Goal: Participate in discussion: Engage in conversation with other users on a specific topic

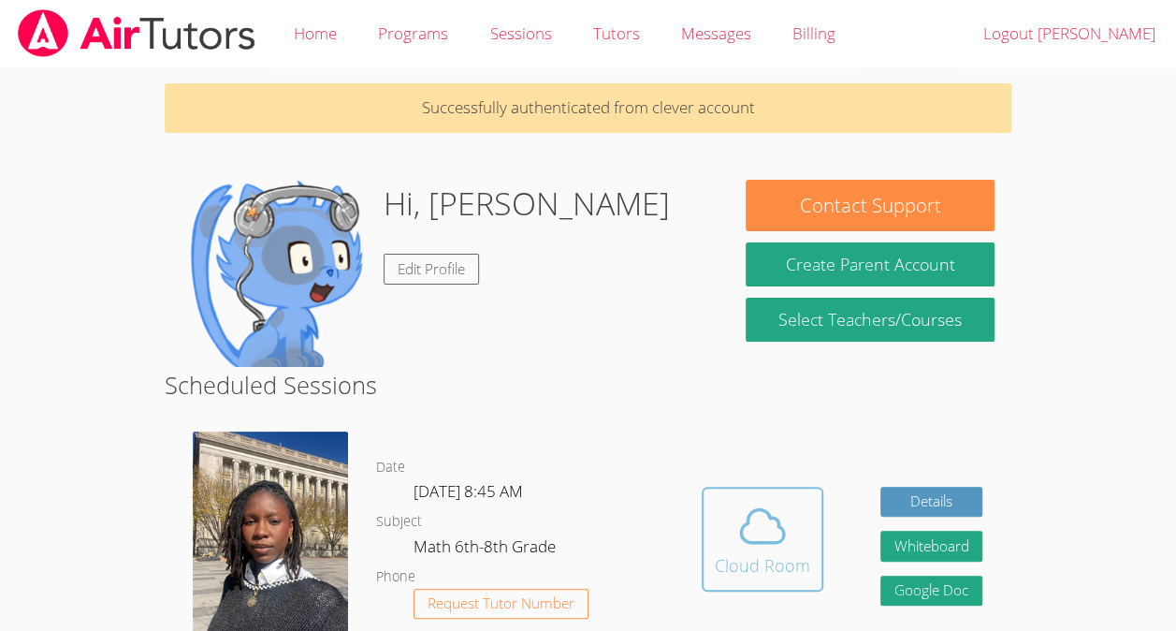
click at [818, 515] on button "Cloud Room" at bounding box center [763, 539] width 122 height 105
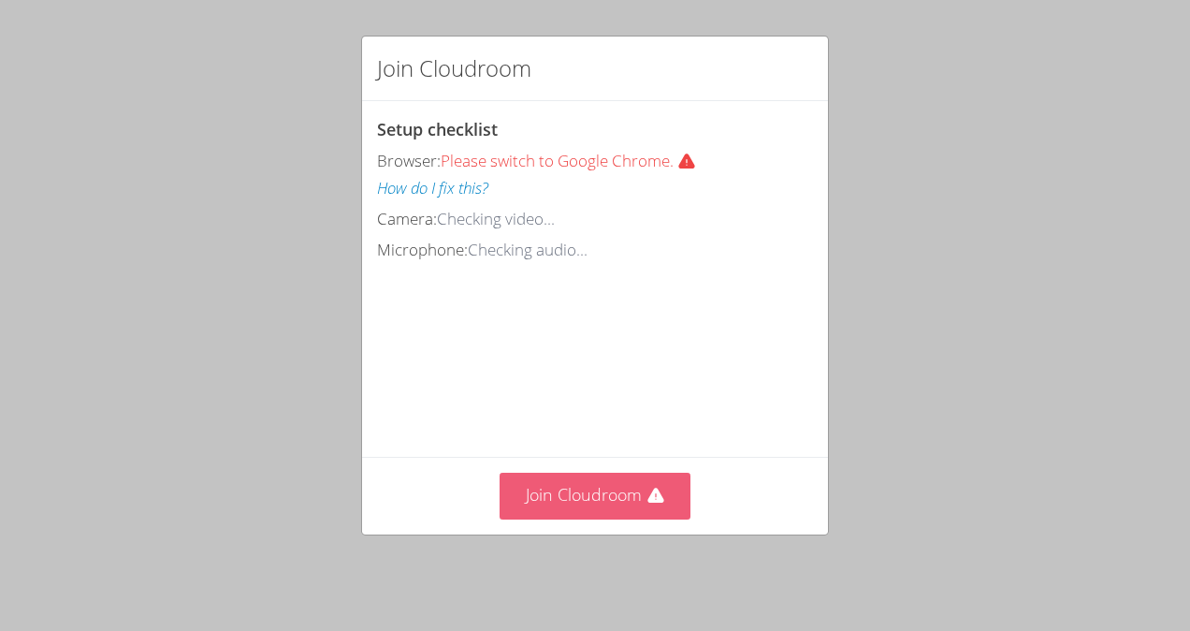
click at [610, 513] on button "Join Cloudroom" at bounding box center [596, 496] width 192 height 46
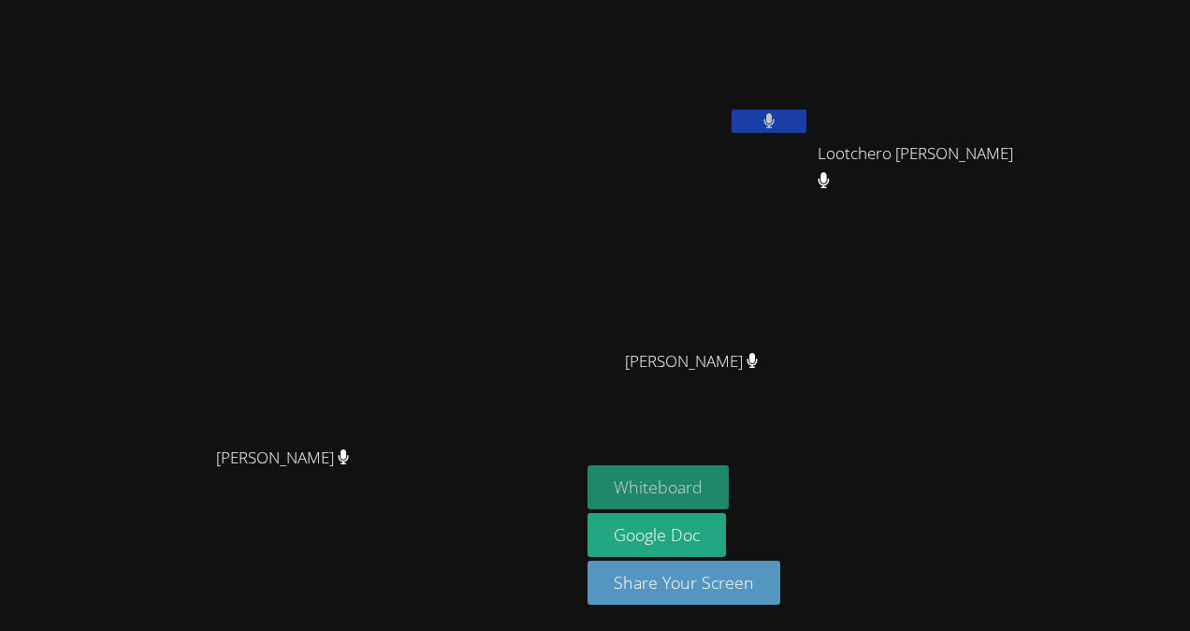
click at [675, 487] on button "Whiteboard" at bounding box center [658, 487] width 141 height 44
click at [737, 281] on video at bounding box center [699, 277] width 223 height 125
click at [430, 241] on video at bounding box center [290, 278] width 281 height 318
click at [792, 110] on button at bounding box center [769, 120] width 75 height 23
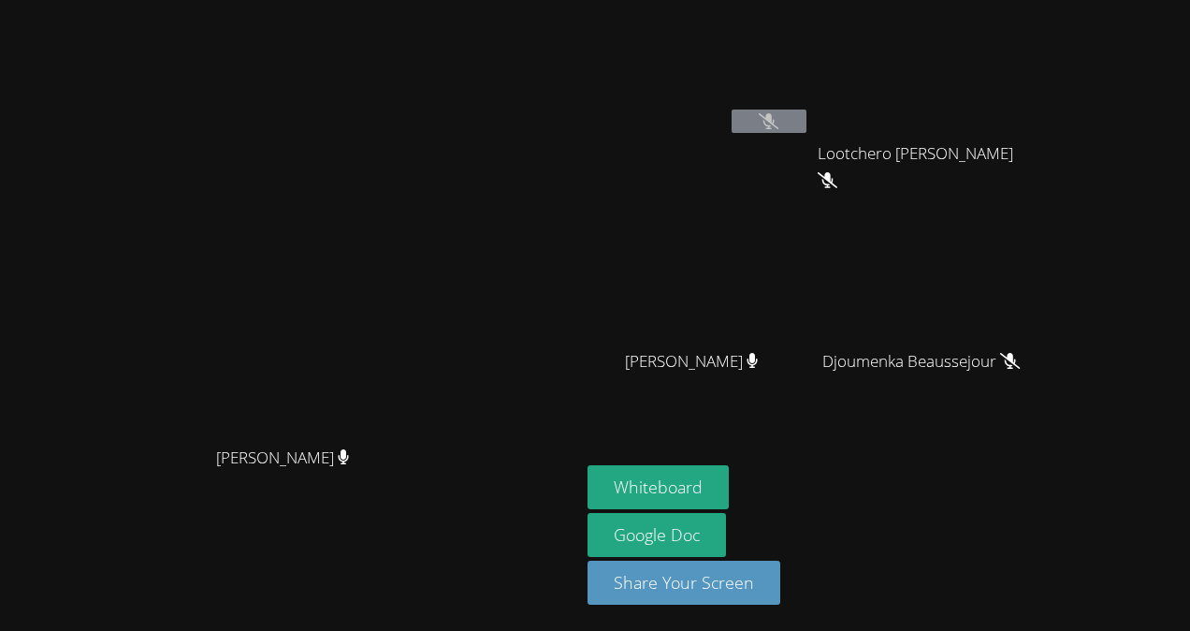
click at [779, 114] on icon at bounding box center [769, 121] width 20 height 16
click at [807, 137] on div at bounding box center [769, 123] width 75 height 28
click at [775, 126] on button at bounding box center [769, 120] width 75 height 23
click at [875, 75] on video at bounding box center [929, 69] width 223 height 125
click at [944, 298] on video at bounding box center [929, 277] width 223 height 125
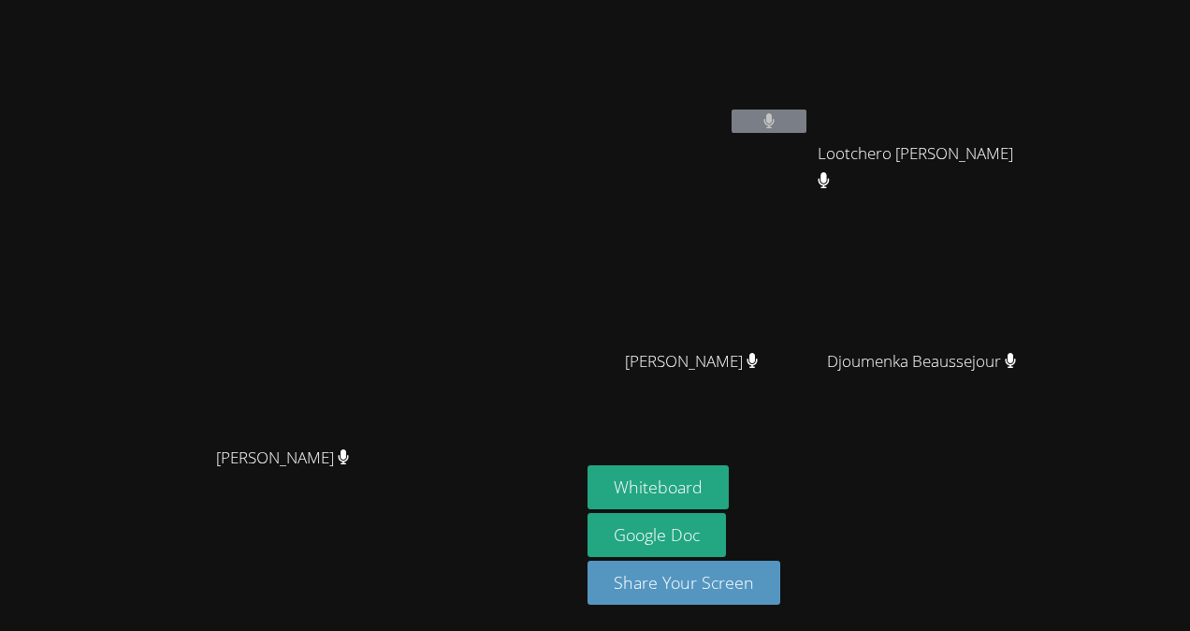
click at [683, 284] on video at bounding box center [699, 277] width 223 height 125
click at [722, 271] on video at bounding box center [699, 277] width 223 height 125
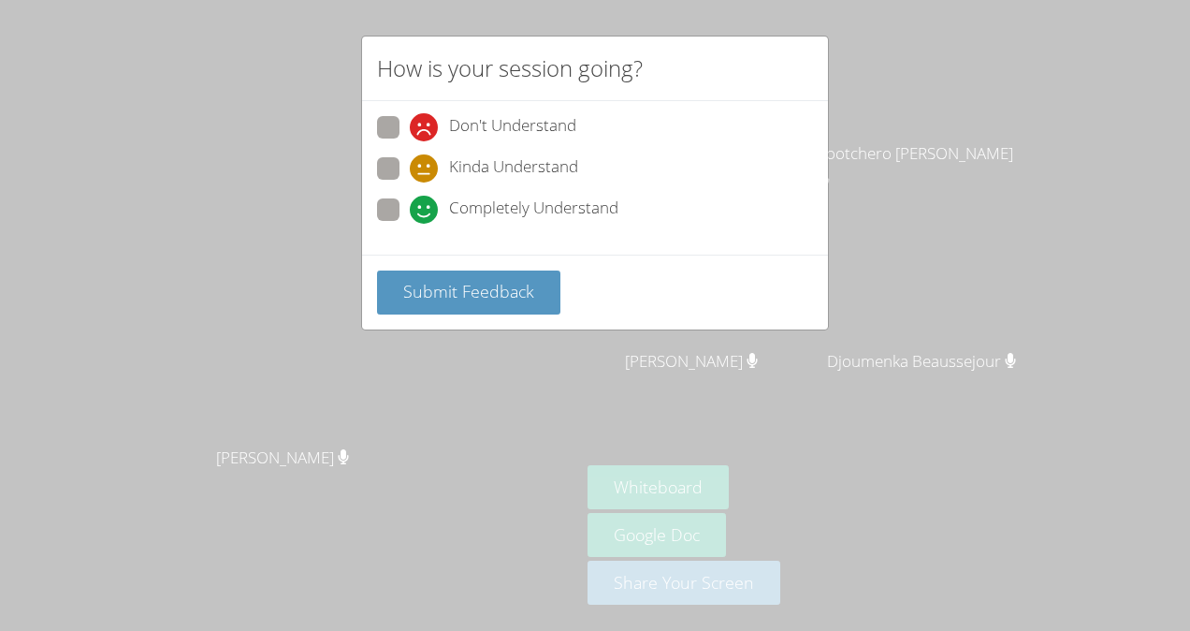
click at [410, 141] on span at bounding box center [410, 141] width 0 height 0
click at [410, 131] on input "Don't Understand" at bounding box center [418, 124] width 16 height 16
radio input "true"
click at [517, 286] on span "Submit Feedback" at bounding box center [468, 291] width 131 height 22
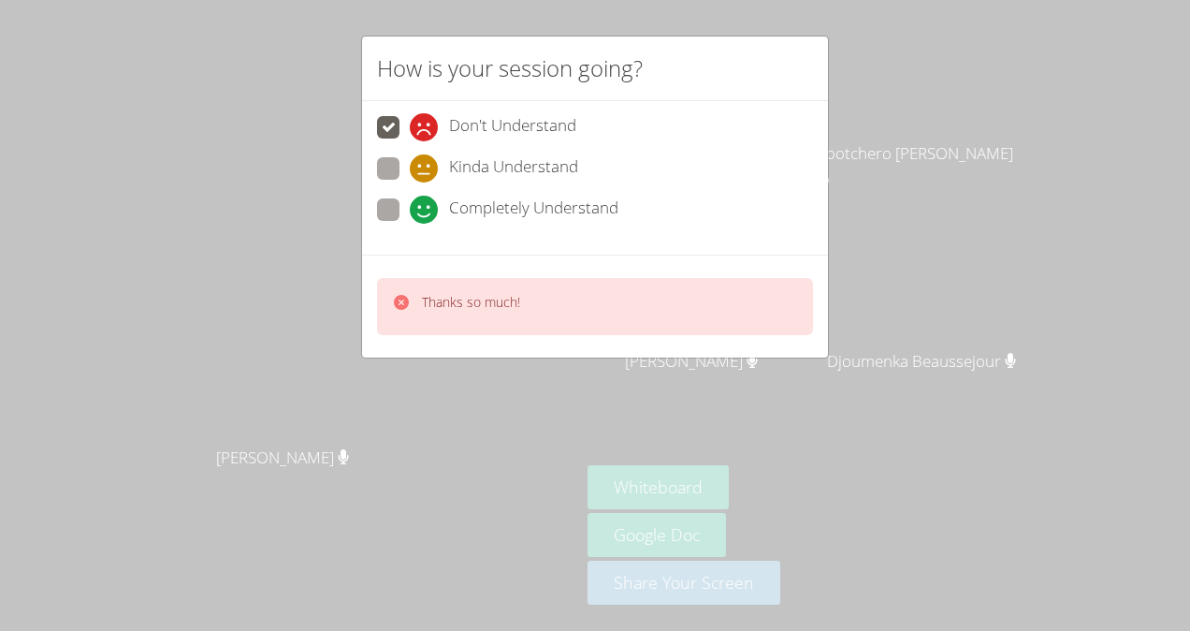
click at [808, 41] on div "How is your session going?" at bounding box center [595, 68] width 466 height 65
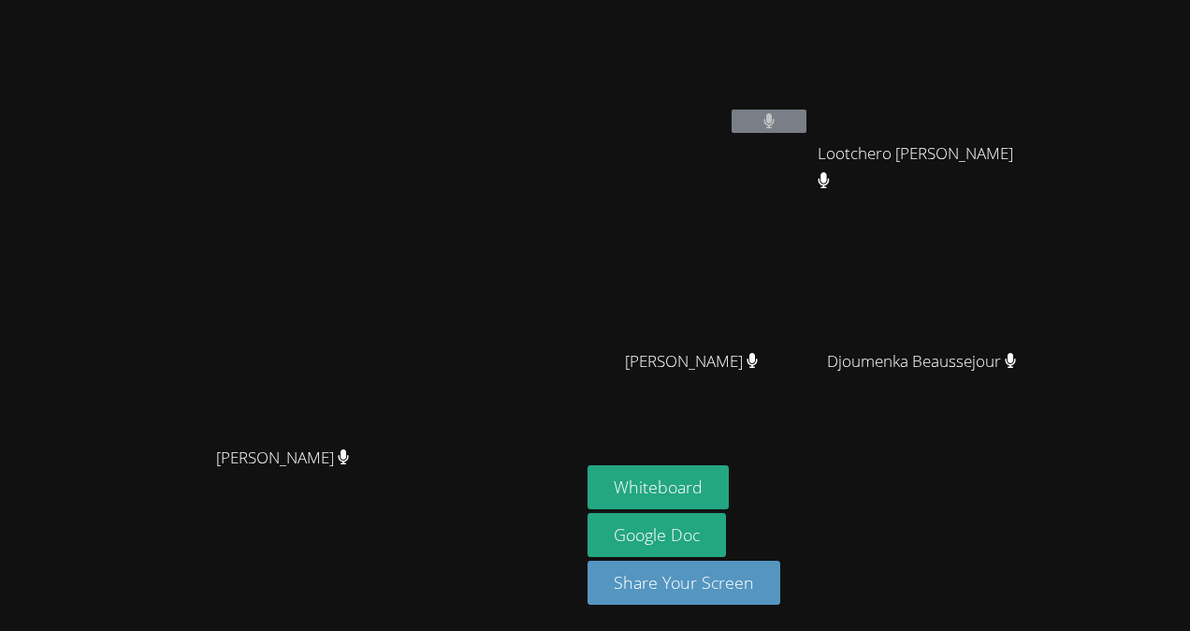
click at [396, 264] on video at bounding box center [290, 278] width 281 height 318
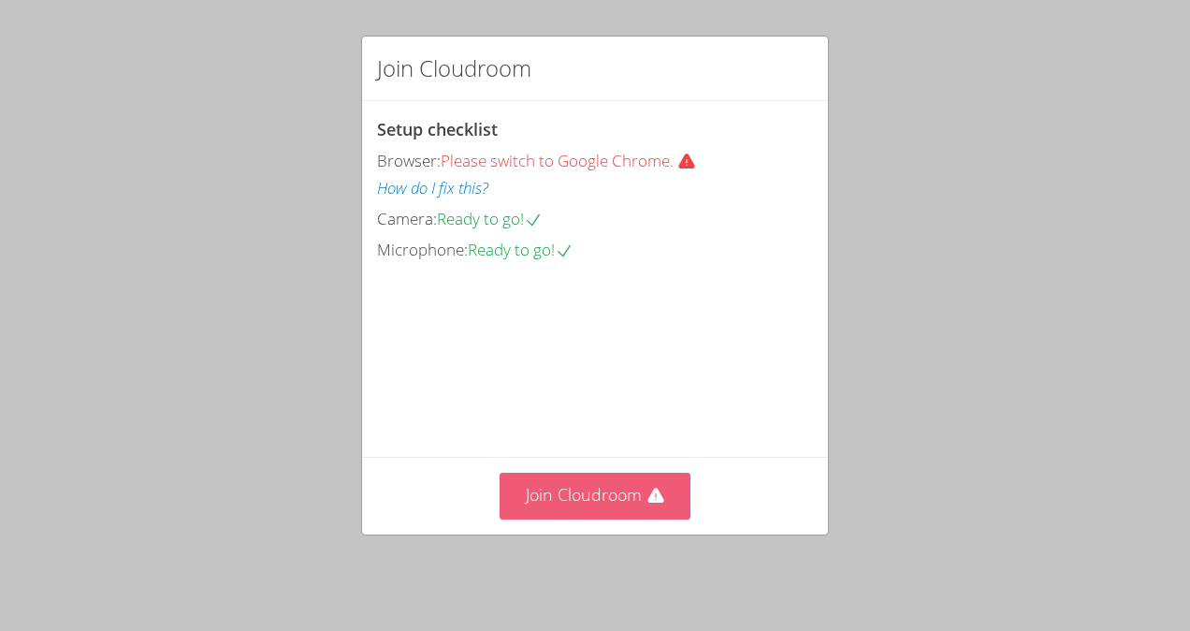
click at [640, 483] on button "Join Cloudroom" at bounding box center [596, 496] width 192 height 46
